Goal: Check status: Check status

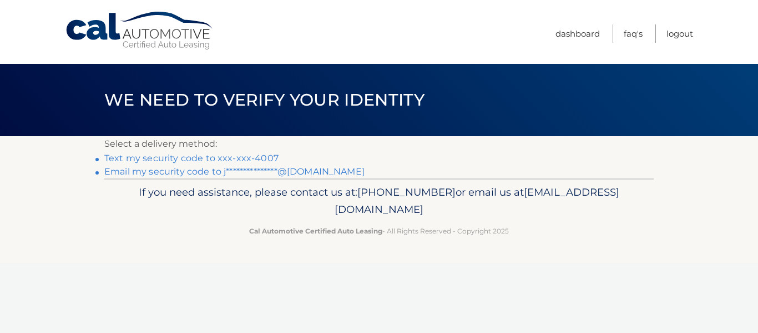
click at [203, 158] on link "Text my security code to xxx-xxx-4007" at bounding box center [191, 158] width 174 height 11
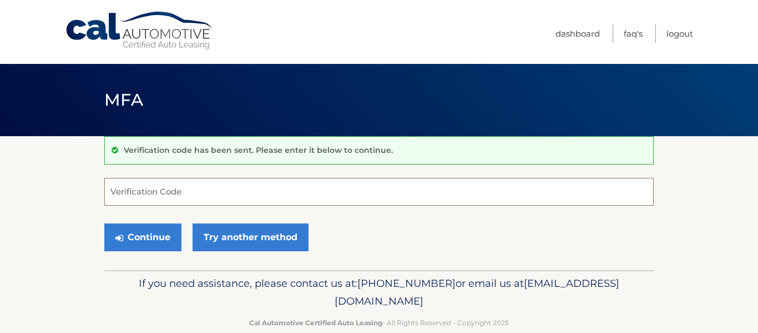
click at [198, 194] on input "Verification Code" at bounding box center [379, 192] width 550 height 28
type input "3"
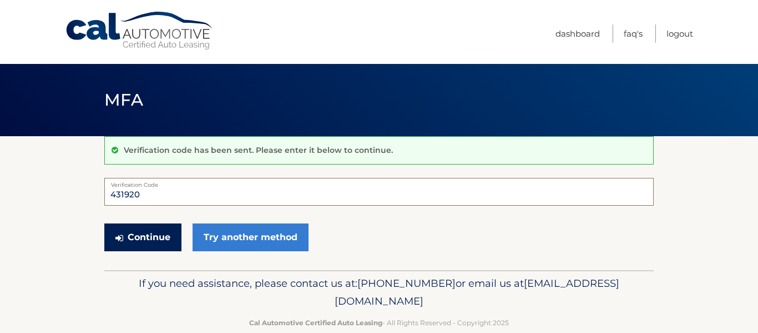
type input "431920"
click at [142, 230] on button "Continue" at bounding box center [142, 237] width 77 height 28
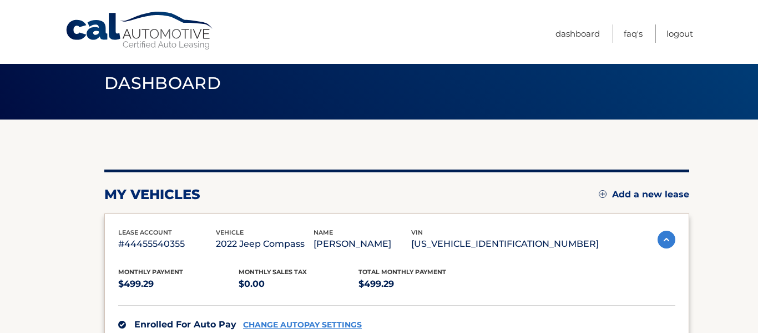
scroll to position [37, 0]
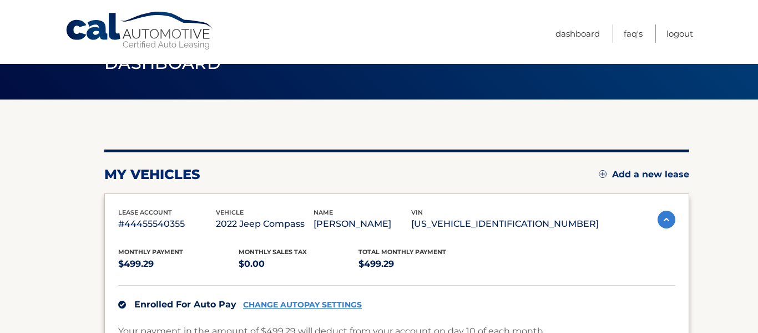
click at [154, 179] on h2 "my vehicles" at bounding box center [152, 174] width 96 height 17
click at [158, 221] on p "#44455540355" at bounding box center [167, 224] width 98 height 16
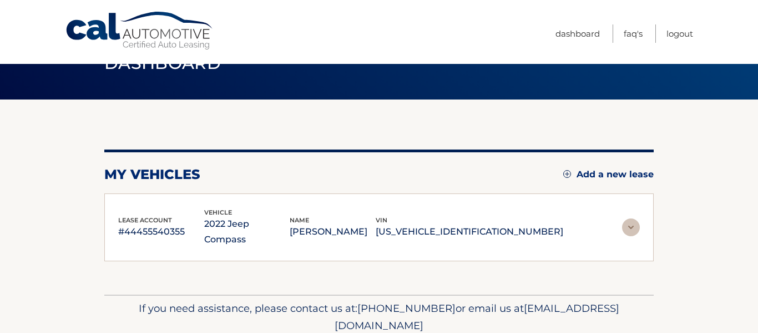
click at [261, 219] on p "2022 Jeep Compass" at bounding box center [247, 231] width 86 height 31
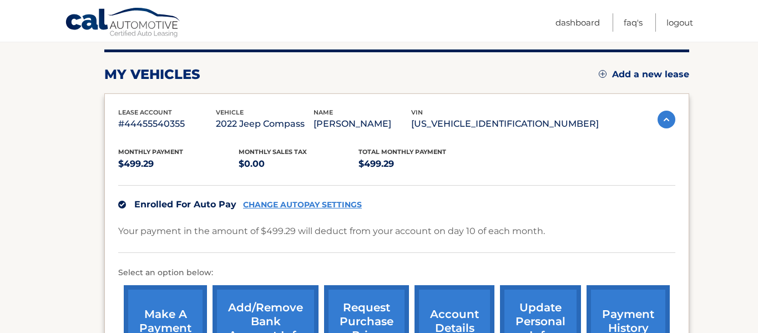
scroll to position [258, 0]
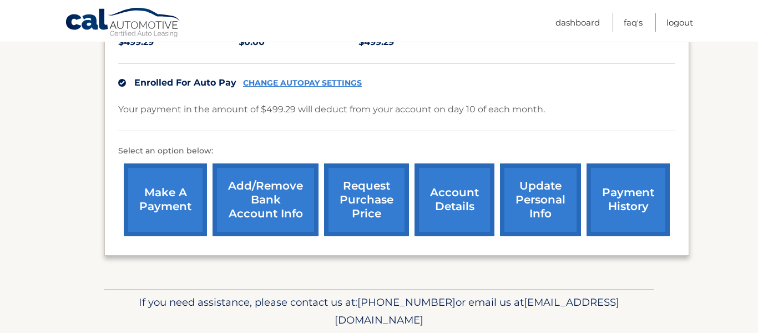
click at [437, 196] on link "account details" at bounding box center [455, 199] width 80 height 73
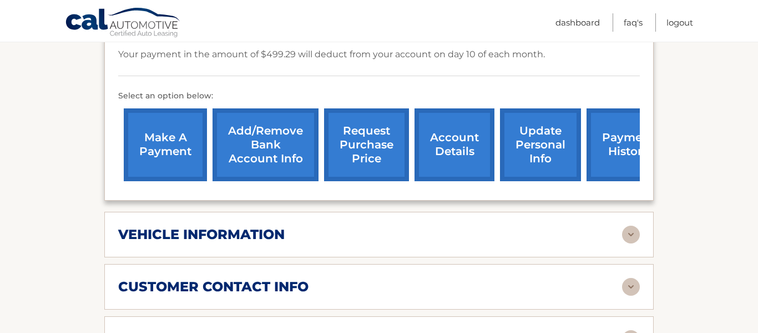
scroll to position [369, 0]
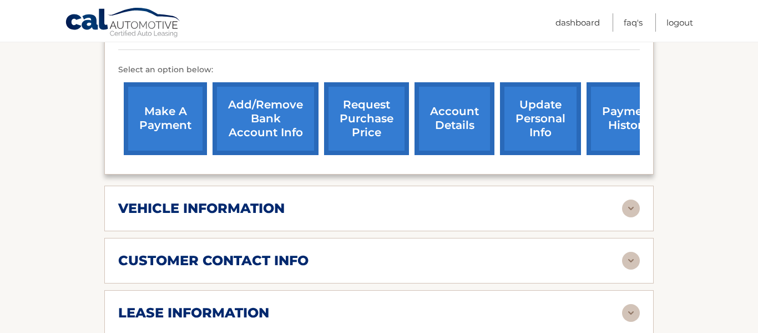
click at [604, 200] on div "vehicle information" at bounding box center [370, 208] width 504 height 17
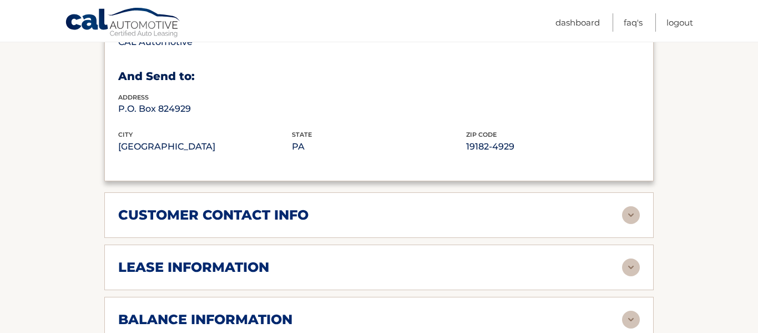
scroll to position [734, 0]
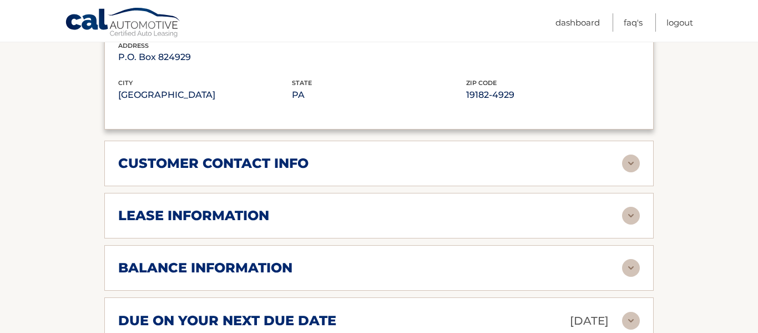
click at [406, 155] on div "customer contact info" at bounding box center [370, 163] width 504 height 17
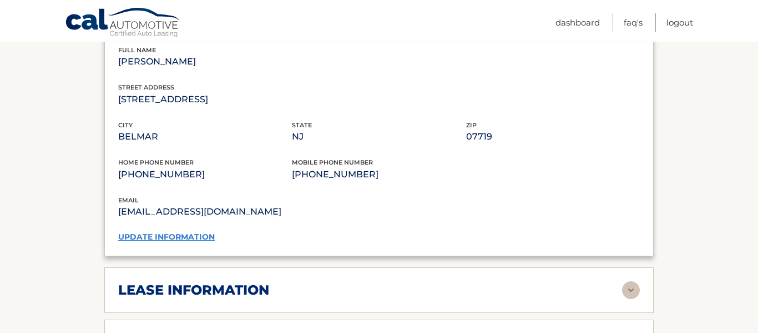
scroll to position [976, 0]
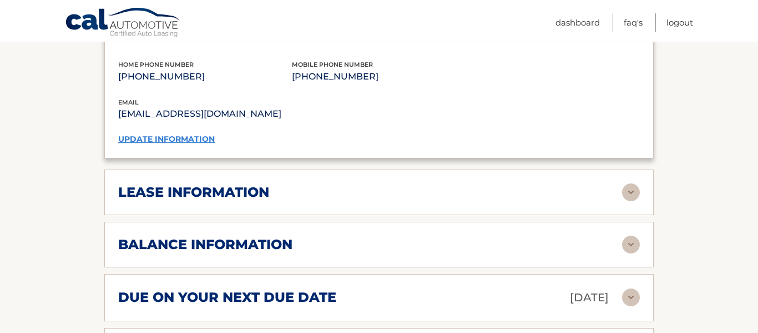
click at [356, 184] on div "lease information" at bounding box center [370, 192] width 504 height 17
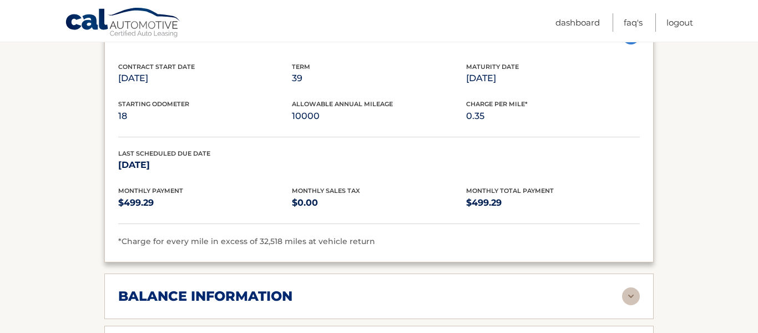
scroll to position [1156, 0]
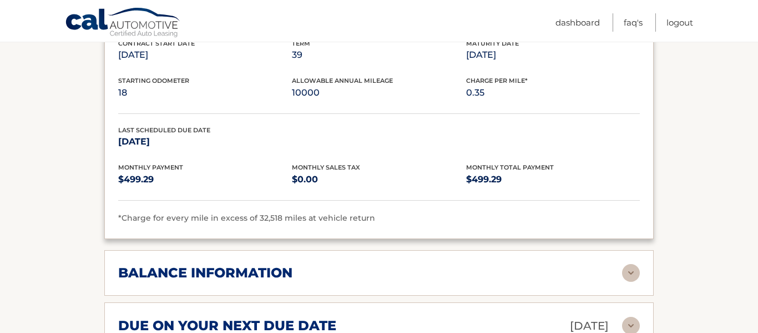
click at [524, 268] on div "balance information Payments Received 34 Payments Remaining 5 Next Payment will…" at bounding box center [379, 273] width 550 height 46
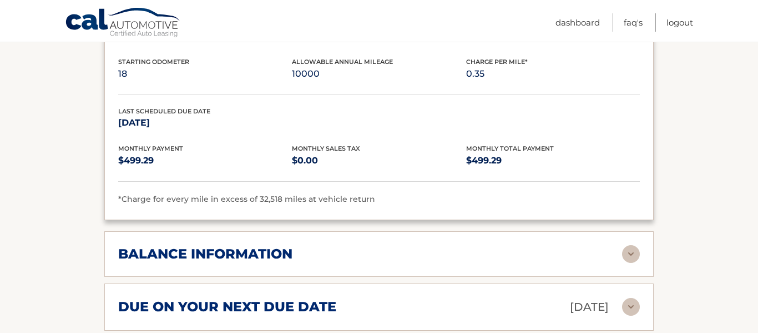
click at [627, 245] on img at bounding box center [631, 254] width 18 height 18
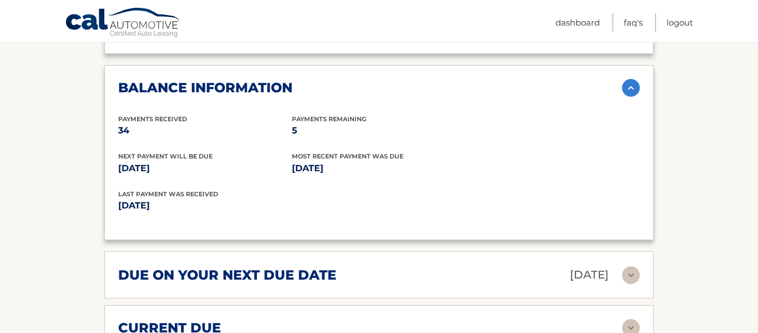
scroll to position [1359, 0]
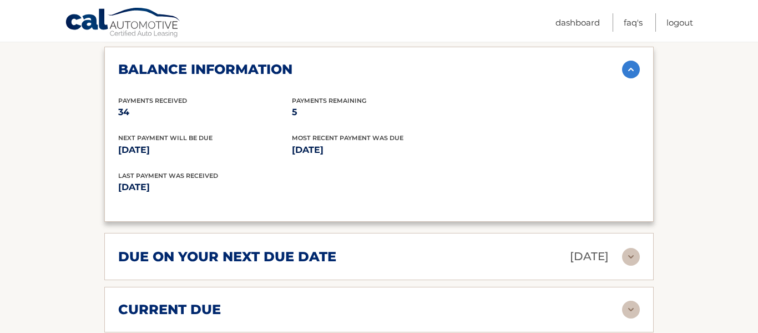
click at [570, 249] on p "Nov 10, 2025" at bounding box center [589, 256] width 39 height 19
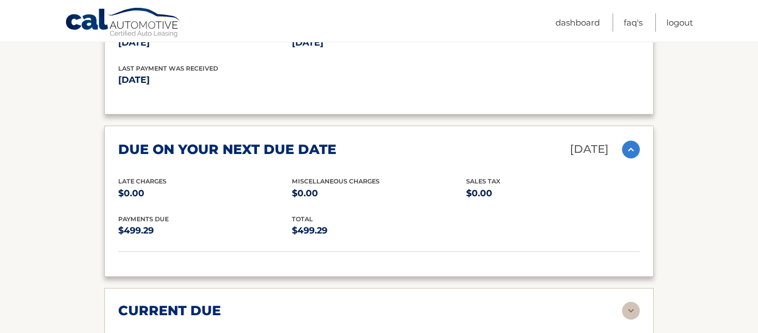
scroll to position [1503, 0]
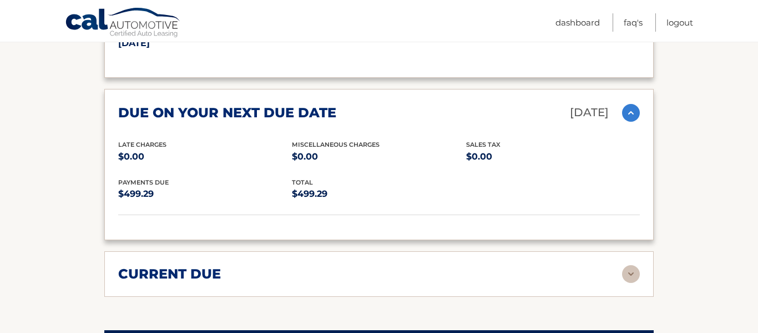
click at [539, 103] on div "due on your next due date Nov 10, 2025" at bounding box center [370, 112] width 504 height 19
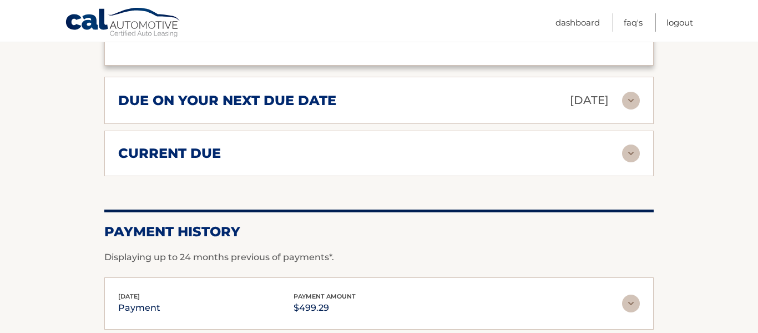
scroll to position [1521, 0]
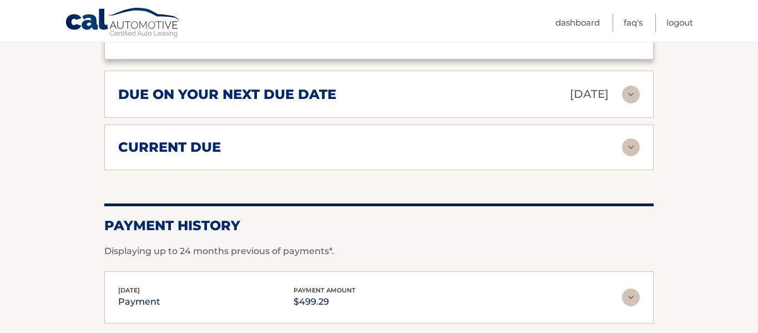
click at [456, 124] on div "current due Late Charges $0.00 Miscelleneous Charges* $0.00 Sales Tax $0.00 pay…" at bounding box center [379, 147] width 550 height 46
click at [455, 139] on div "current due" at bounding box center [370, 147] width 504 height 17
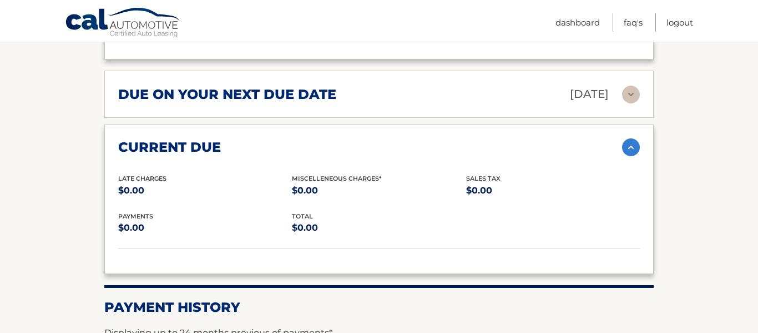
click at [454, 139] on div "current due" at bounding box center [370, 147] width 504 height 17
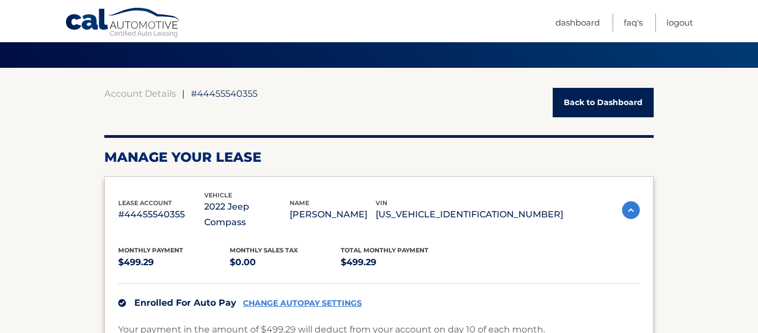
scroll to position [85, 0]
